Goal: Transaction & Acquisition: Purchase product/service

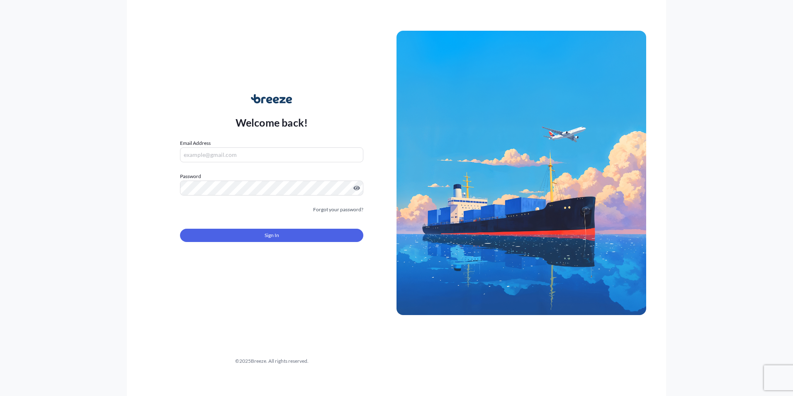
click at [218, 153] on input "Email Address" at bounding box center [271, 154] width 183 height 15
type input "[PERSON_NAME][EMAIL_ADDRESS][DOMAIN_NAME]"
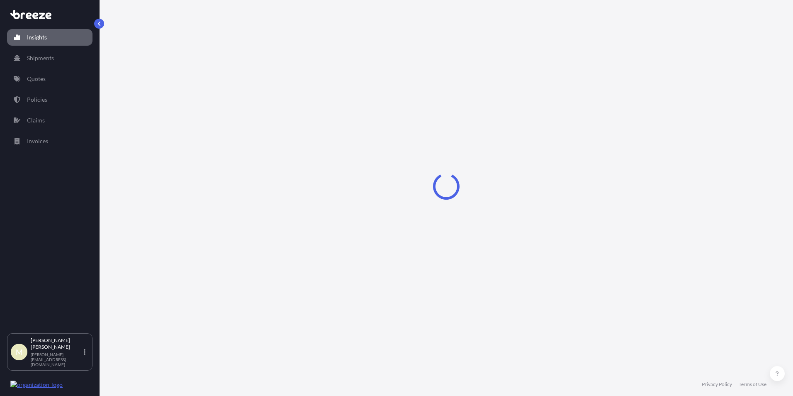
select select "2025"
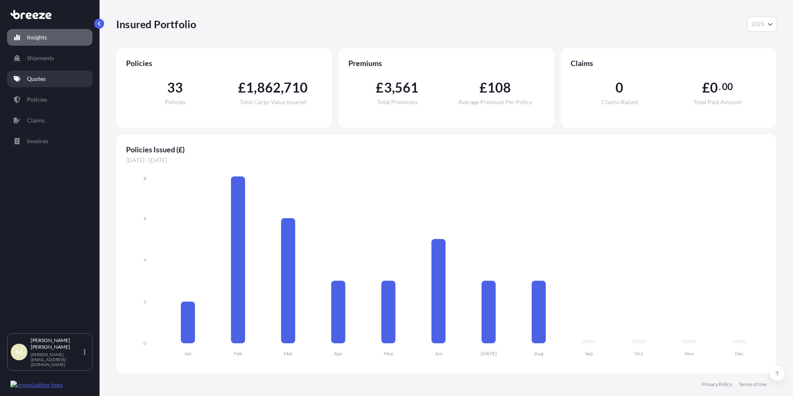
click at [35, 80] on p "Quotes" at bounding box center [36, 79] width 19 height 8
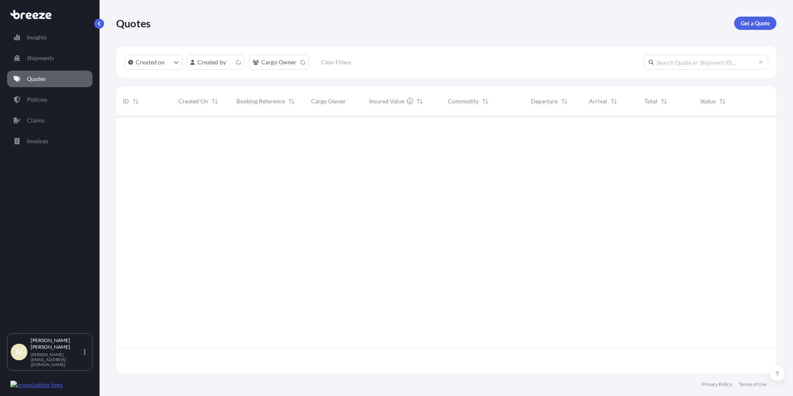
scroll to position [255, 654]
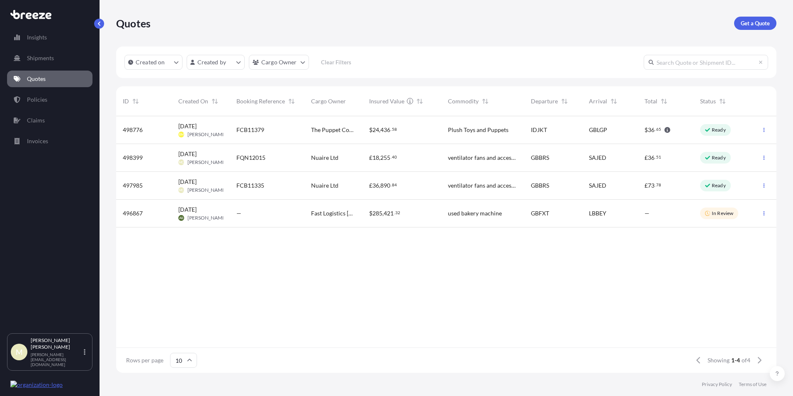
click at [258, 159] on span "FQN12015" at bounding box center [250, 158] width 29 height 8
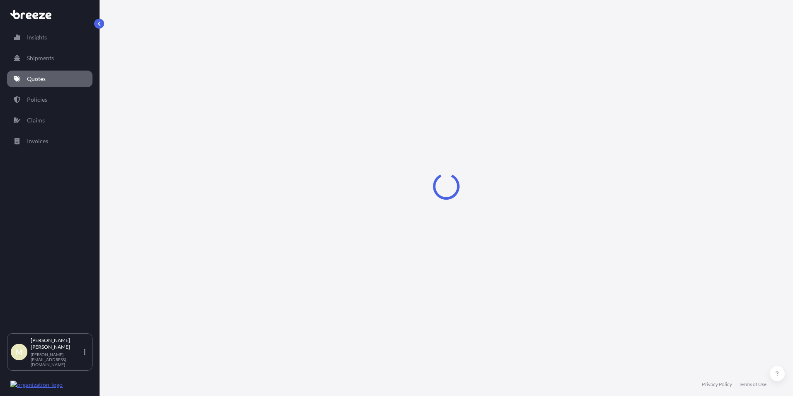
select select "Road"
select select "Sea"
select select "2"
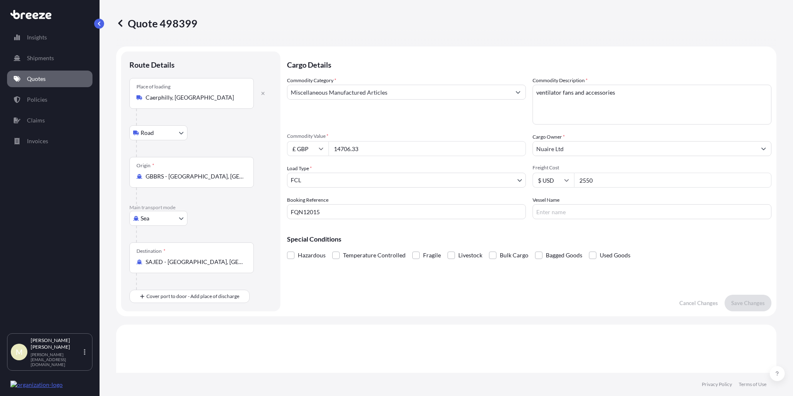
click at [44, 79] on p "Quotes" at bounding box center [36, 79] width 19 height 8
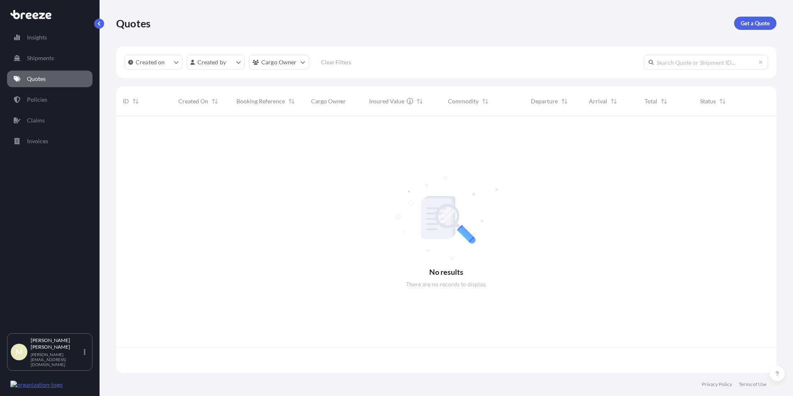
scroll to position [255, 654]
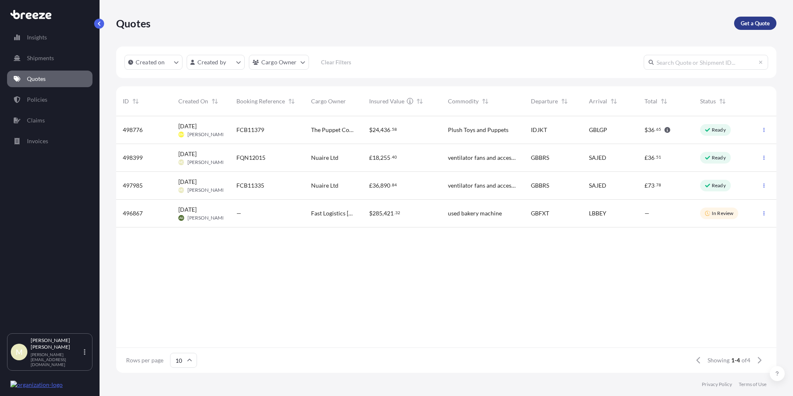
click at [746, 27] on link "Get a Quote" at bounding box center [755, 23] width 42 height 13
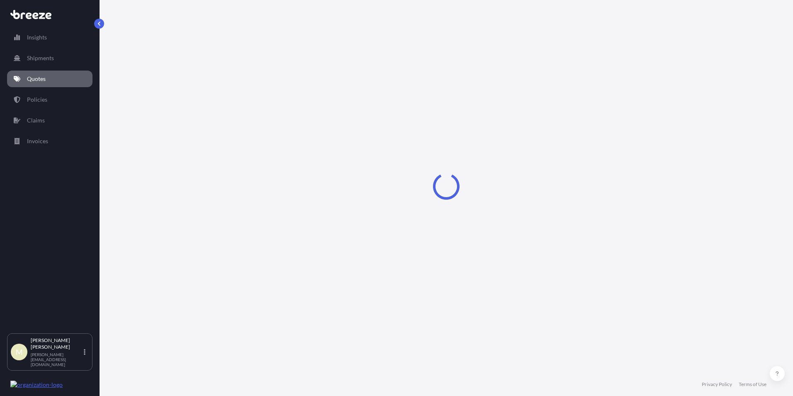
select select "Road"
select select "Sea"
select select "1"
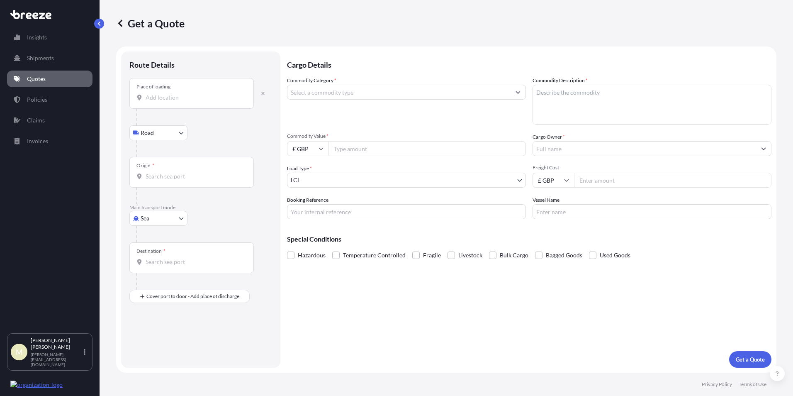
click at [175, 100] on input "Place of loading" at bounding box center [195, 97] width 98 height 8
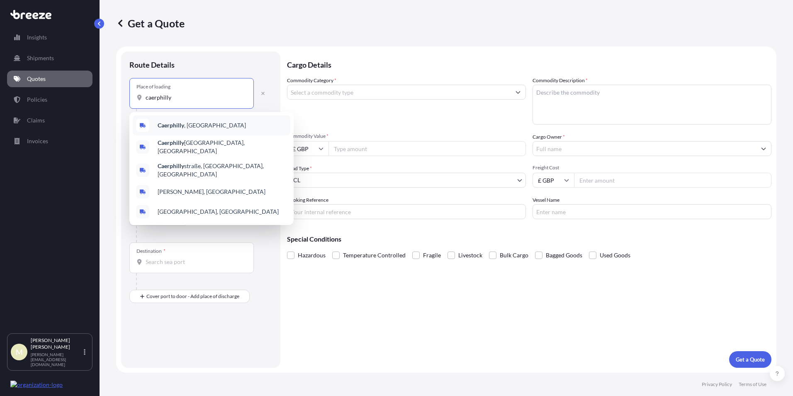
click at [185, 126] on span "Caerphilly , [GEOGRAPHIC_DATA]" at bounding box center [202, 125] width 88 height 8
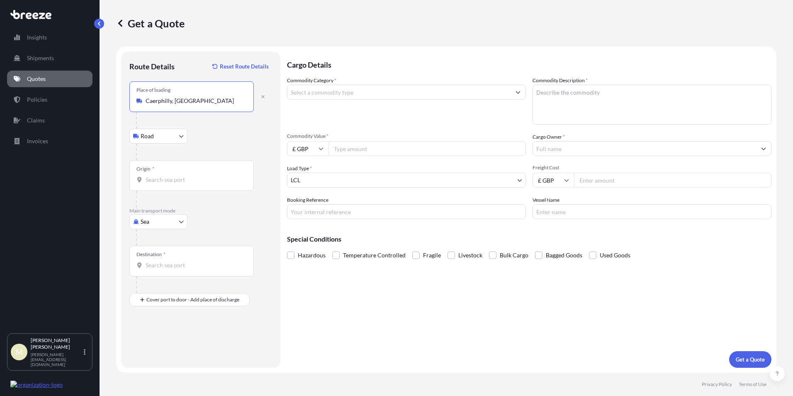
type input "Caerphilly, [GEOGRAPHIC_DATA]"
click at [177, 172] on div "Origin *" at bounding box center [191, 175] width 124 height 31
click at [177, 175] on input "Origin *" at bounding box center [195, 179] width 98 height 8
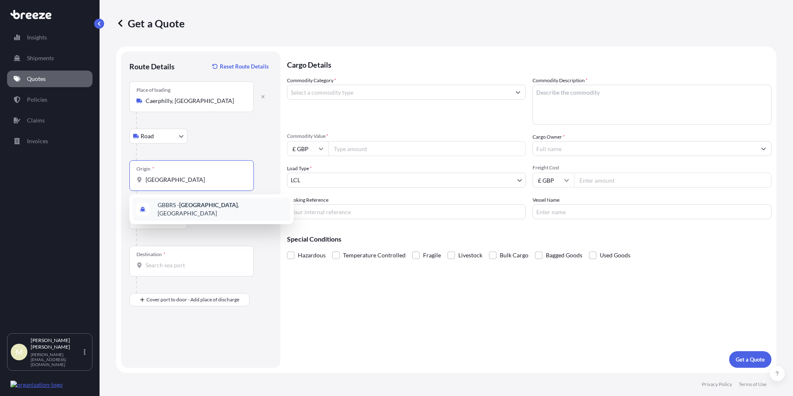
click at [179, 212] on div "GBBRS - [GEOGRAPHIC_DATA] , [GEOGRAPHIC_DATA]" at bounding box center [212, 208] width 158 height 23
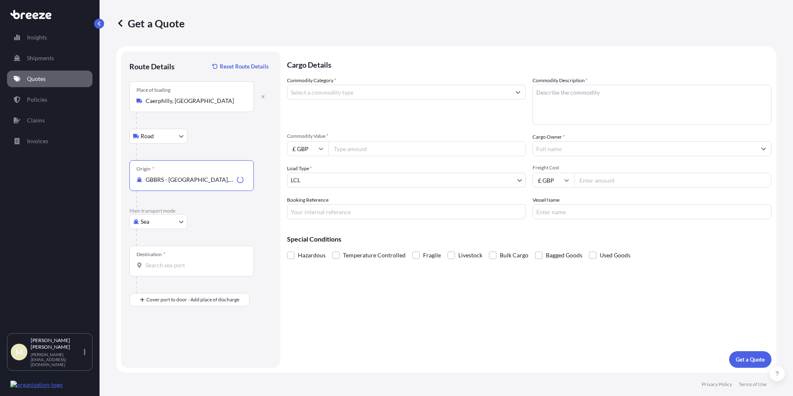
type input "GBBRS - [GEOGRAPHIC_DATA], [GEOGRAPHIC_DATA]"
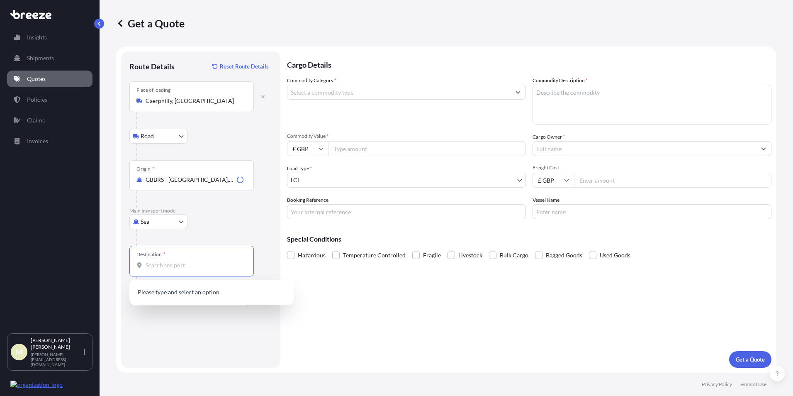
click at [161, 262] on input "Destination *" at bounding box center [195, 265] width 98 height 8
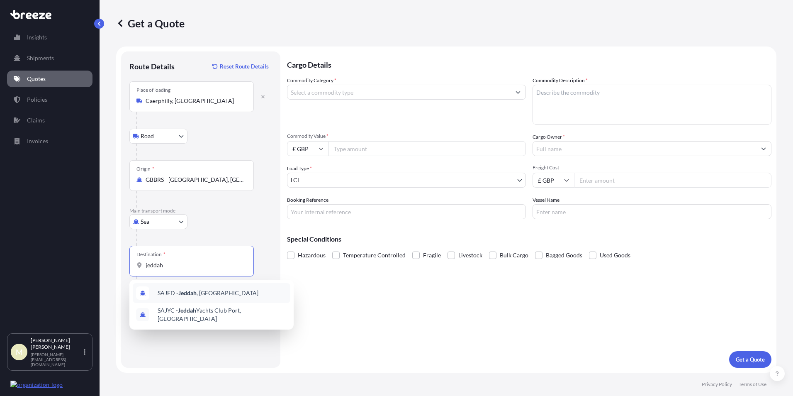
click at [201, 293] on span "SAJED - [GEOGRAPHIC_DATA] , [GEOGRAPHIC_DATA]" at bounding box center [208, 293] width 101 height 8
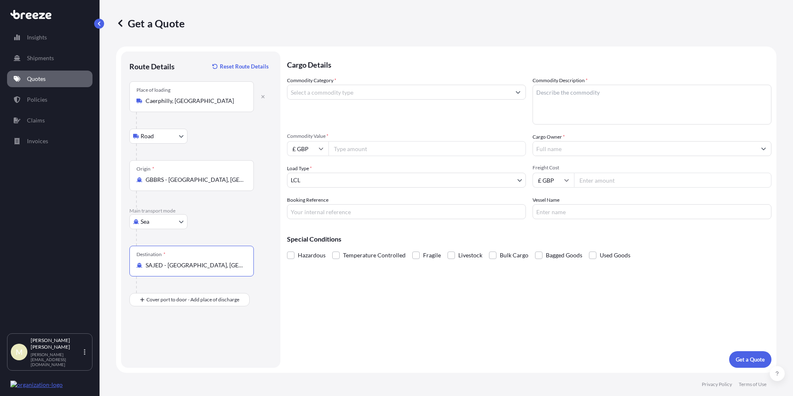
type input "SAJED - [GEOGRAPHIC_DATA], [GEOGRAPHIC_DATA]"
click at [352, 91] on input "Commodity Category *" at bounding box center [399, 92] width 223 height 15
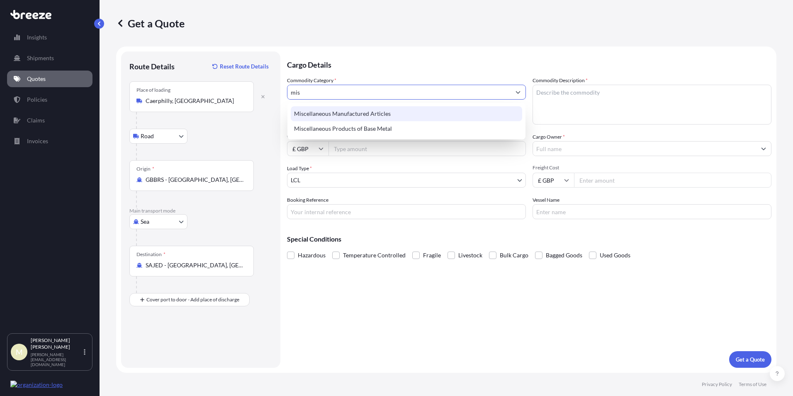
click at [357, 112] on div "Miscellaneous Manufactured Articles" at bounding box center [407, 113] width 232 height 15
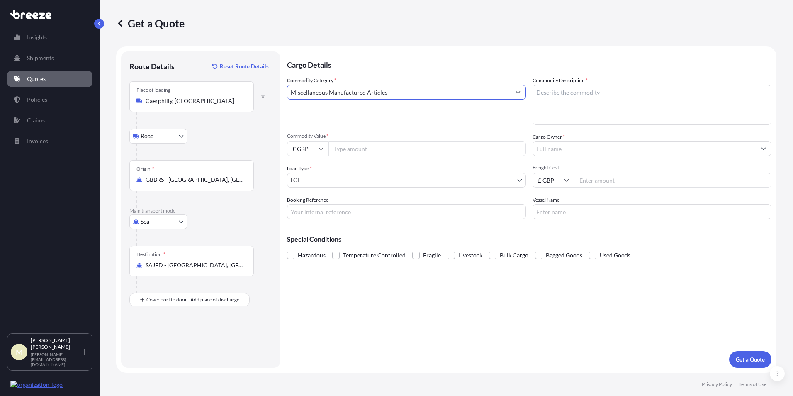
type input "Miscellaneous Manufactured Articles"
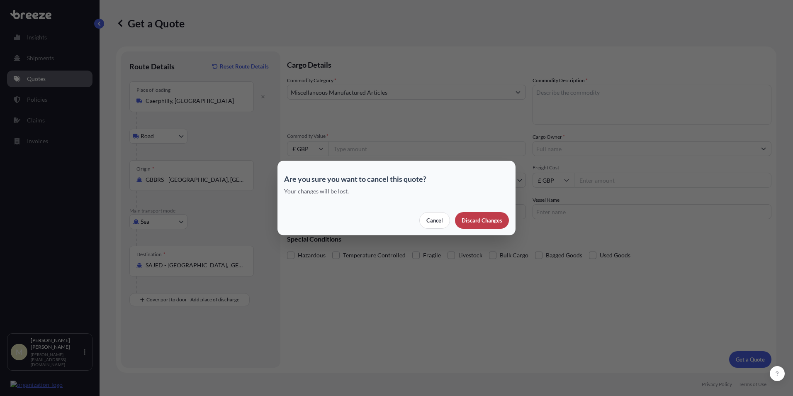
click at [477, 220] on p "Discard Changes" at bounding box center [482, 220] width 41 height 8
click at [513, 225] on section "Are you sure you want to cancel this quote? Your changes will be lost. Cancel D…" at bounding box center [397, 198] width 238 height 75
click at [485, 221] on p "Discard Changes" at bounding box center [482, 220] width 41 height 8
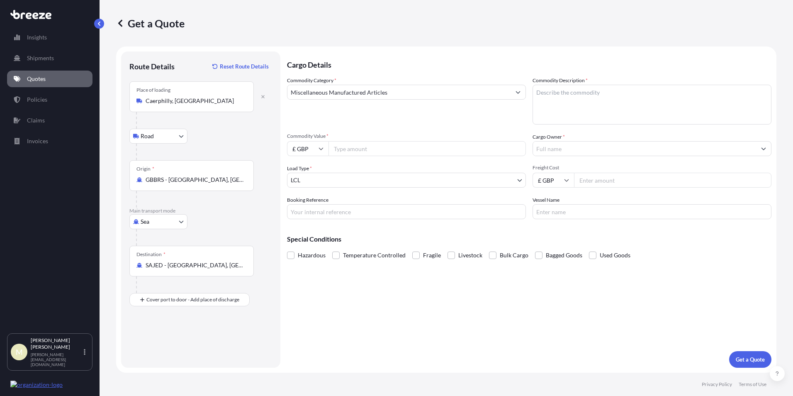
click at [57, 77] on link "Quotes" at bounding box center [49, 79] width 85 height 17
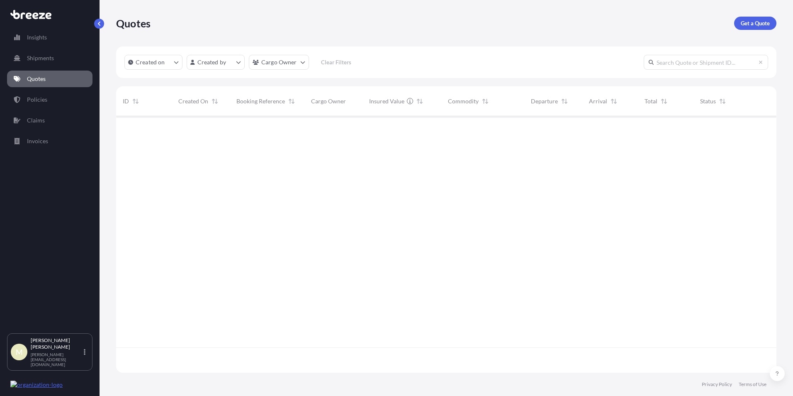
scroll to position [255, 654]
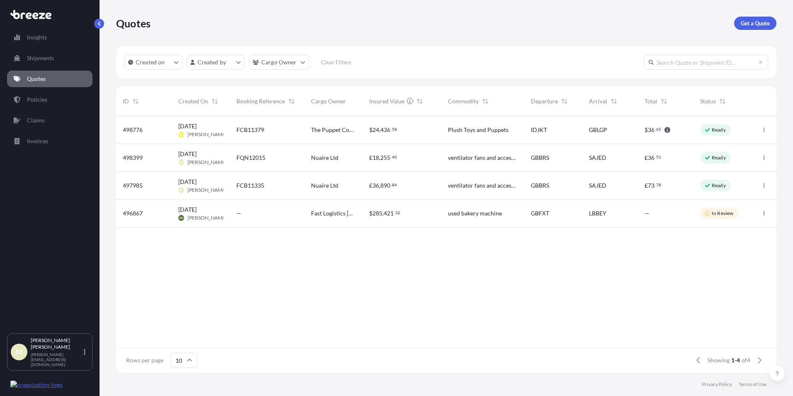
click at [381, 185] on span "890" at bounding box center [385, 186] width 10 height 6
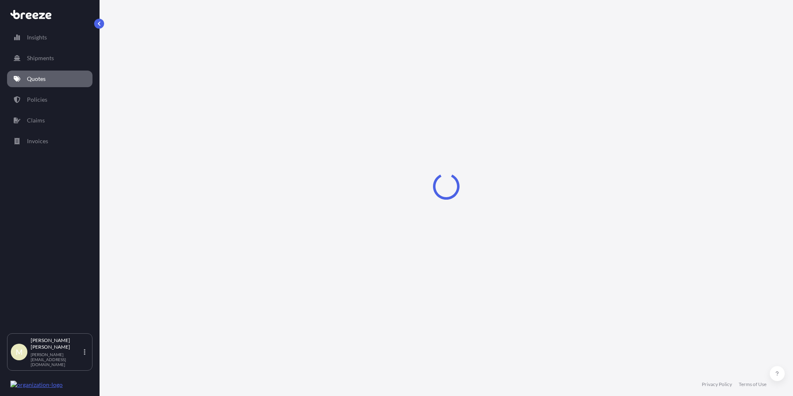
select select "Road"
select select "Sea"
select select "2"
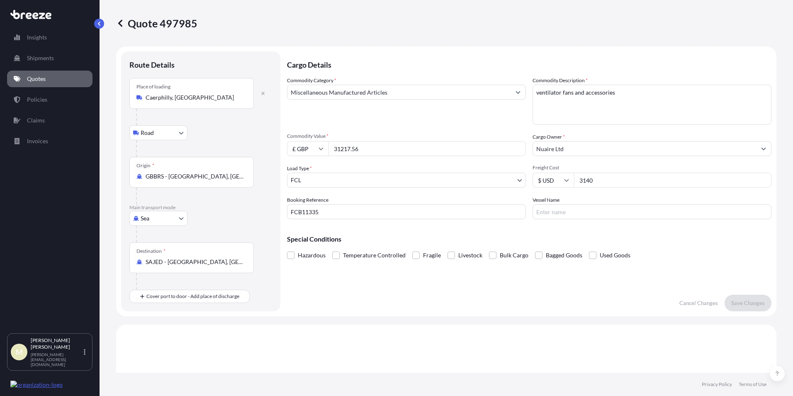
drag, startPoint x: 364, startPoint y: 150, endPoint x: 313, endPoint y: 150, distance: 51.0
click at [314, 150] on div "£ GBP 31217.56" at bounding box center [406, 148] width 239 height 15
click at [373, 148] on input "31217.56" at bounding box center [427, 148] width 197 height 15
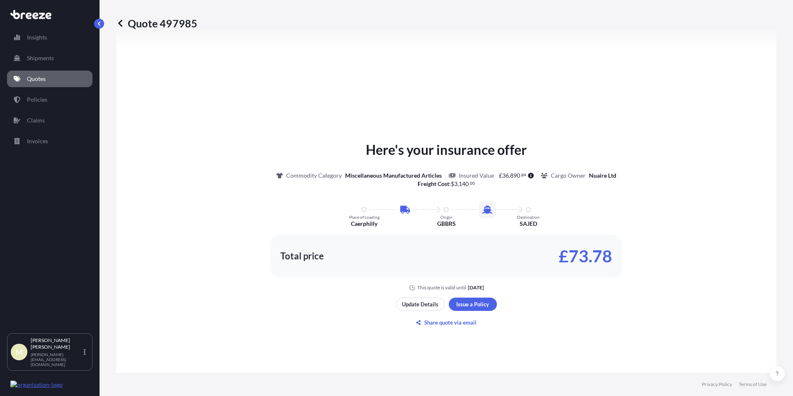
scroll to position [332, 0]
click at [425, 305] on p "Update Details" at bounding box center [420, 303] width 37 height 8
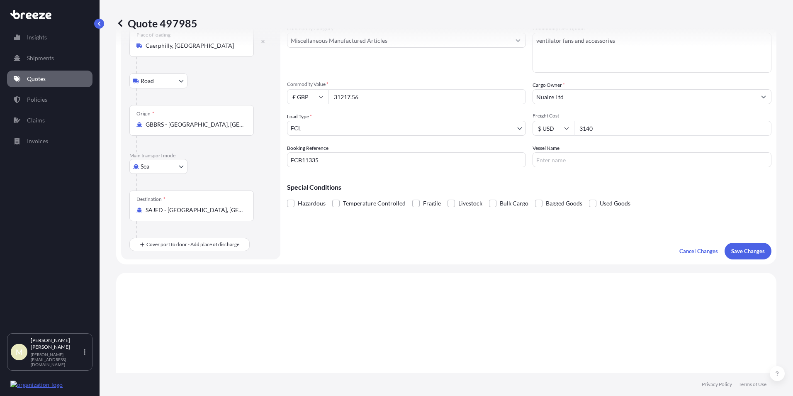
scroll to position [13, 0]
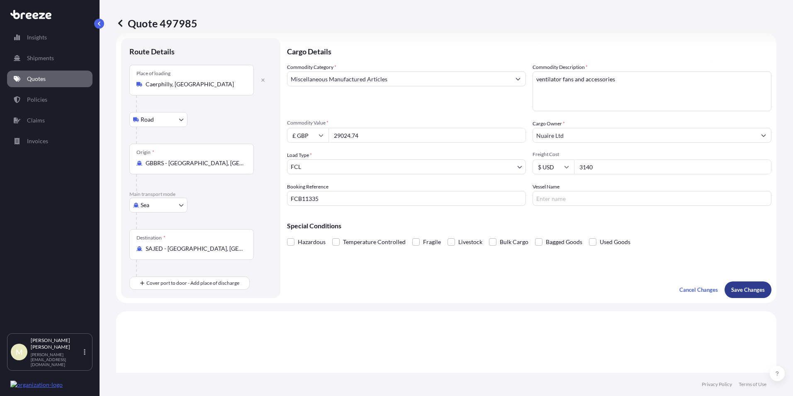
type input "29024.74"
click at [738, 287] on p "Save Changes" at bounding box center [748, 289] width 34 height 8
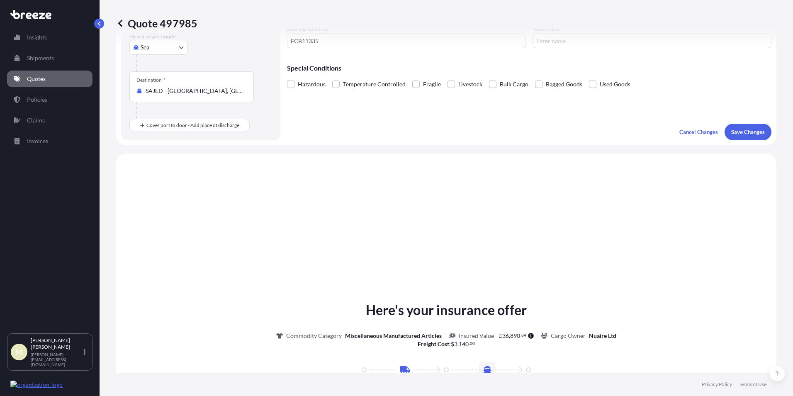
scroll to position [283, 0]
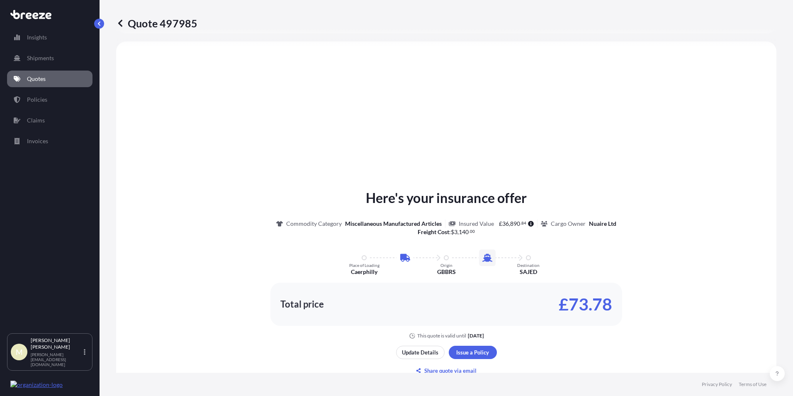
select select "Road"
select select "Sea"
select select "2"
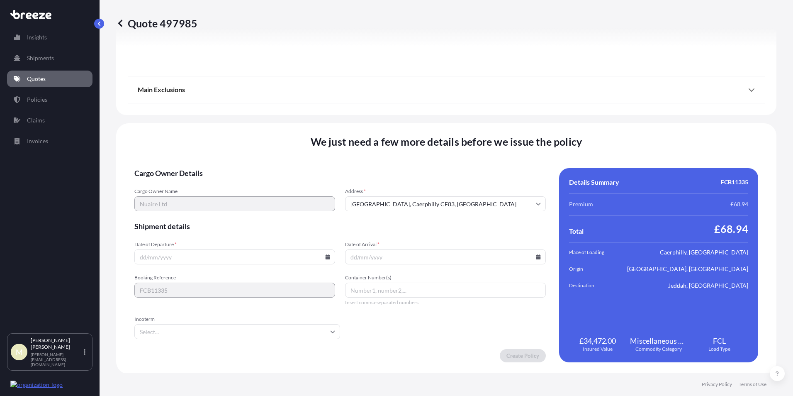
scroll to position [987, 0]
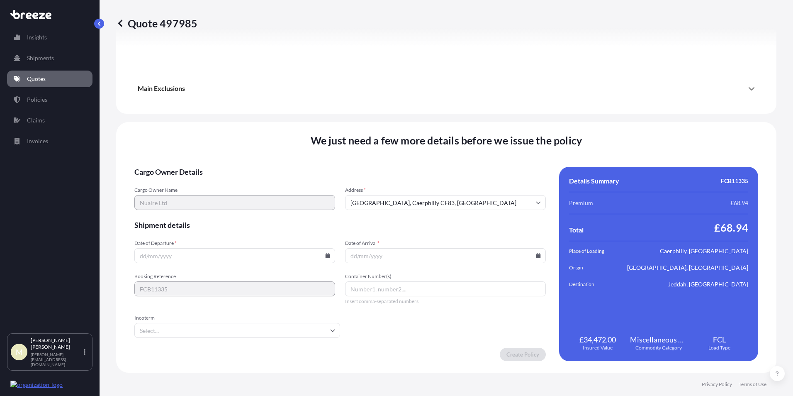
click at [198, 258] on input "Date of Departure *" at bounding box center [234, 255] width 201 height 15
click at [190, 254] on input "Date of Departure *" at bounding box center [234, 255] width 201 height 15
click at [327, 258] on input "Date of Departure *" at bounding box center [234, 255] width 201 height 15
click at [321, 255] on input "Date of Departure *" at bounding box center [234, 255] width 201 height 15
click at [326, 255] on icon at bounding box center [328, 255] width 5 height 5
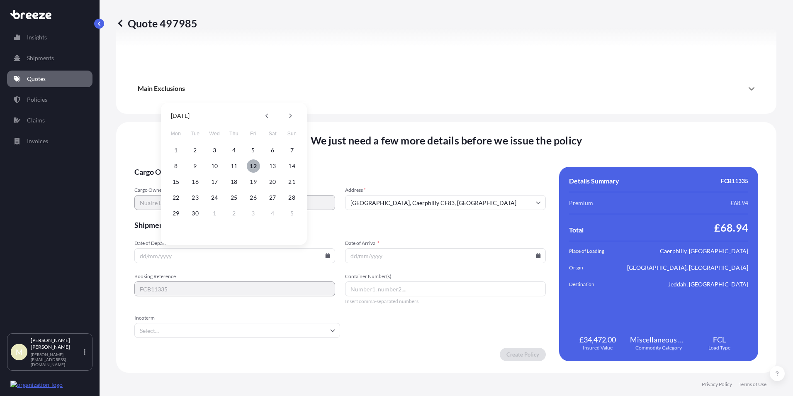
click at [255, 165] on button "12" at bounding box center [253, 165] width 13 height 13
type input "[DATE]"
click at [536, 257] on icon at bounding box center [538, 255] width 5 height 5
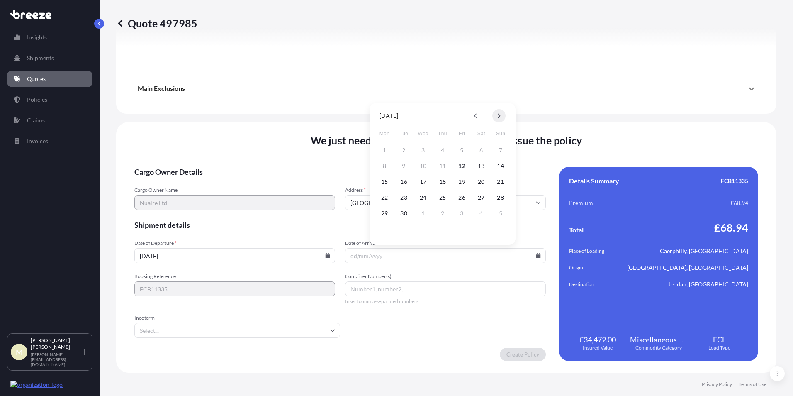
click at [496, 117] on button at bounding box center [498, 115] width 13 height 13
click at [441, 213] on button "30" at bounding box center [442, 213] width 13 height 13
type input "[DATE]"
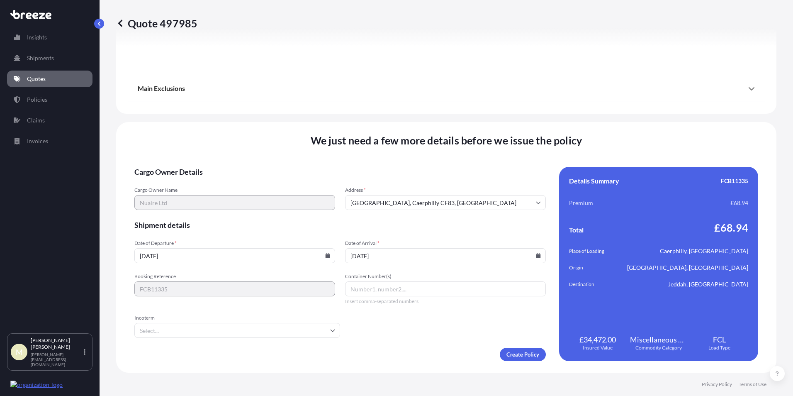
click at [377, 290] on input "Container Number(s)" at bounding box center [445, 288] width 201 height 15
click at [409, 288] on input "Container Number(s)" at bounding box center [445, 288] width 201 height 15
type input "MSDU5355156"
click at [316, 331] on input "Incoterm" at bounding box center [237, 330] width 206 height 15
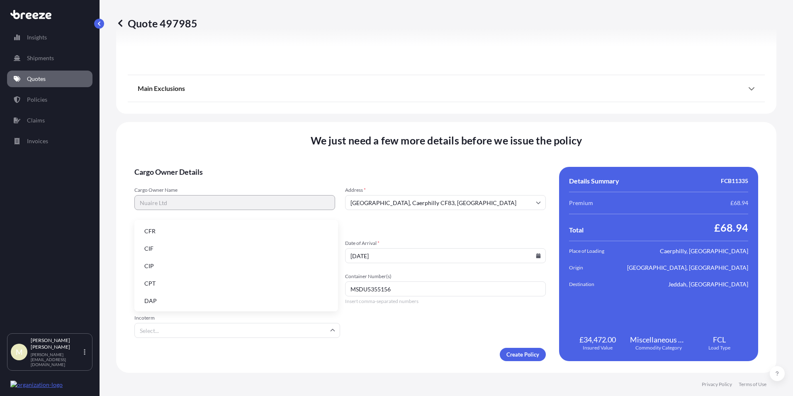
scroll to position [83, 0]
click at [202, 267] on li "EXW" at bounding box center [236, 270] width 197 height 16
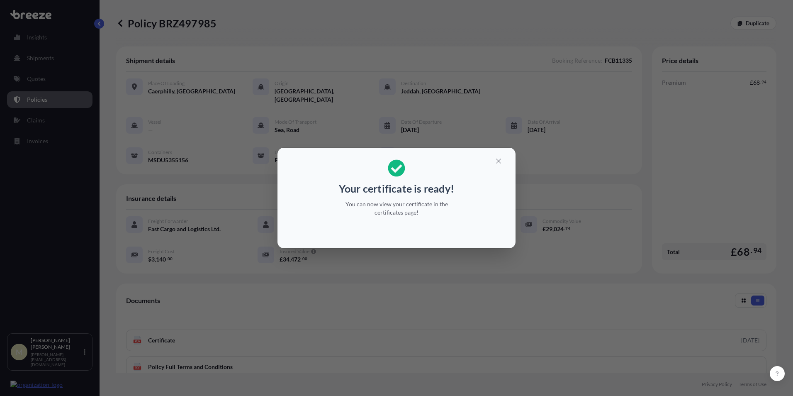
click at [440, 295] on div "Your certificate is ready! You can now view your certificate in the certificate…" at bounding box center [396, 198] width 793 height 396
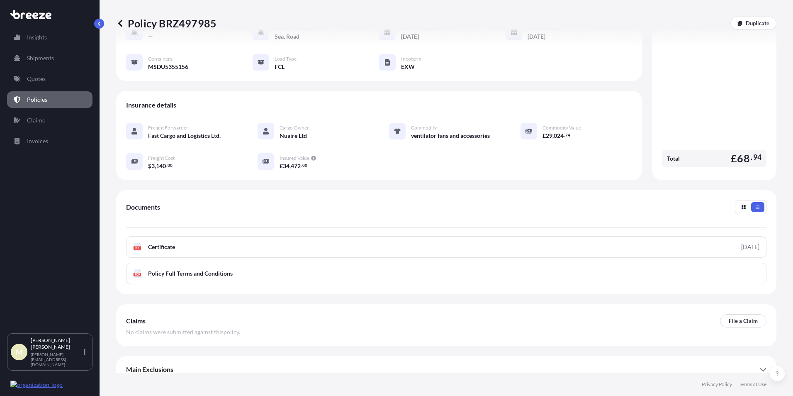
scroll to position [95, 0]
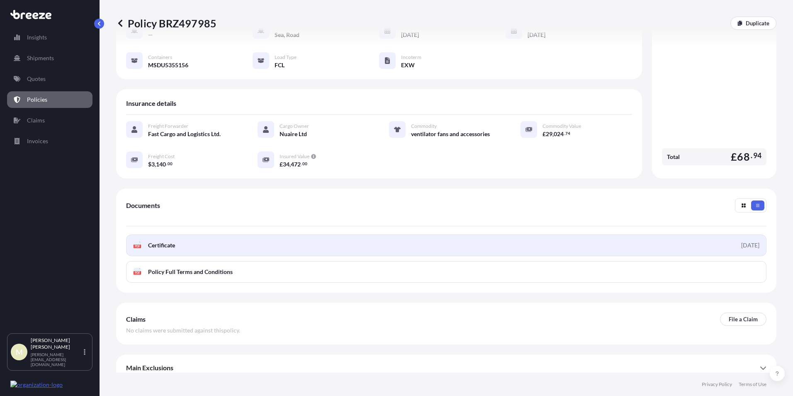
click at [232, 241] on link "PDF Certificate [DATE]" at bounding box center [446, 245] width 641 height 22
